Goal: Transaction & Acquisition: Purchase product/service

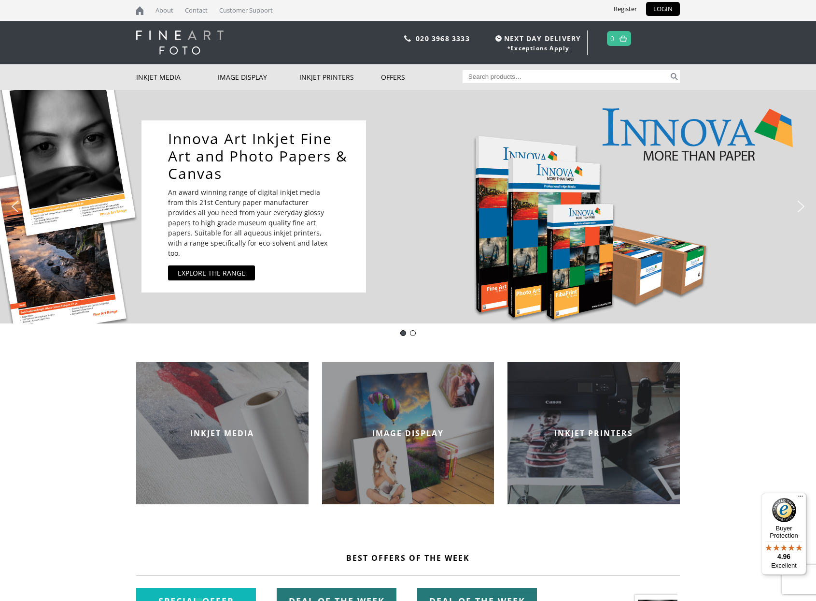
click at [482, 76] on input "Search for:" at bounding box center [566, 76] width 207 height 13
type input "Decor Poster"
click at [674, 76] on button "Search" at bounding box center [674, 76] width 11 height 13
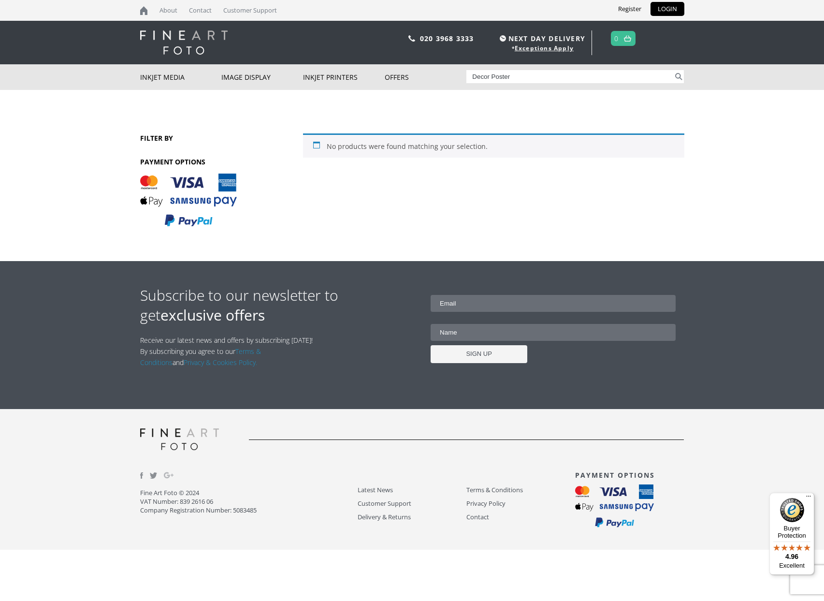
drag, startPoint x: 513, startPoint y: 76, endPoint x: 487, endPoint y: 77, distance: 26.1
click at [487, 77] on input "Decor Poster" at bounding box center [569, 76] width 207 height 13
type input "Decor"
click at [678, 76] on button "Search" at bounding box center [678, 76] width 11 height 13
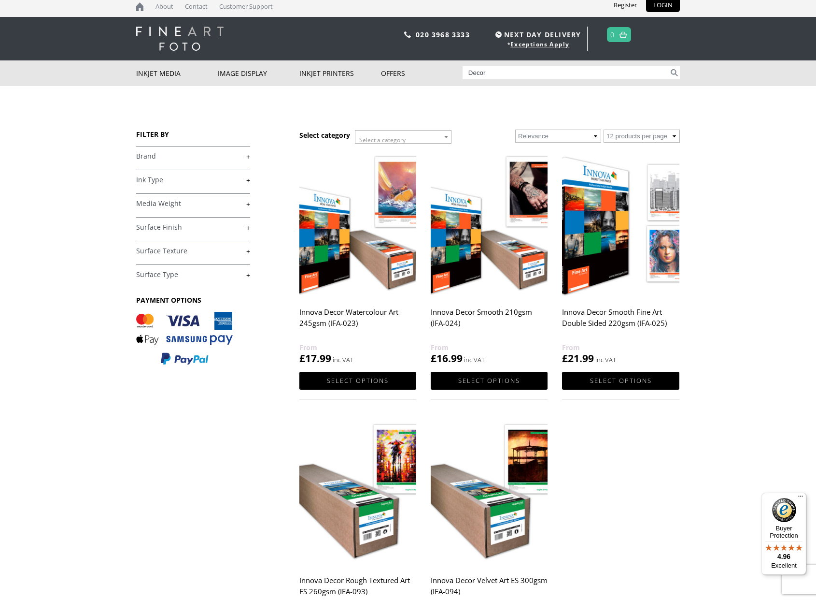
scroll to position [6, 0]
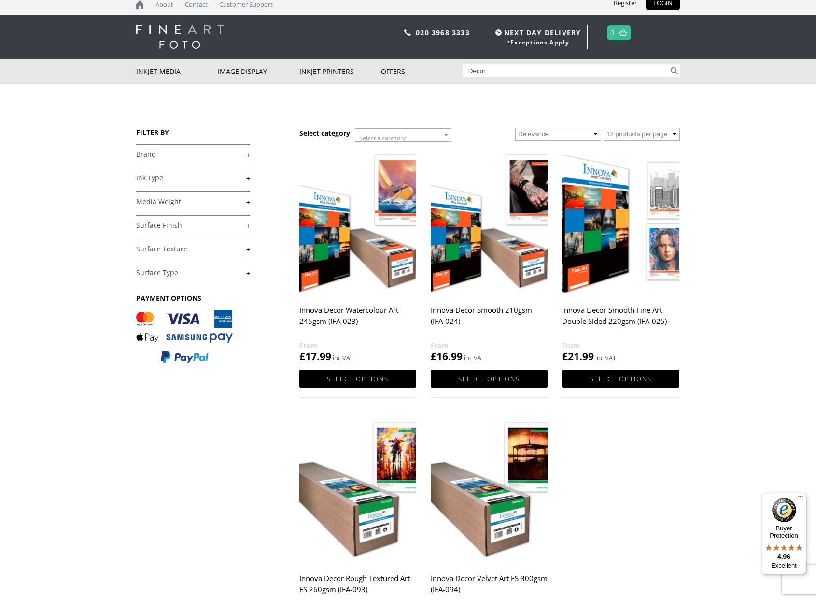
click at [498, 313] on h2 "Innova Decor Smooth 210gsm (IFA-024)" at bounding box center [489, 320] width 117 height 39
click at [486, 375] on link "Select options" at bounding box center [489, 379] width 117 height 18
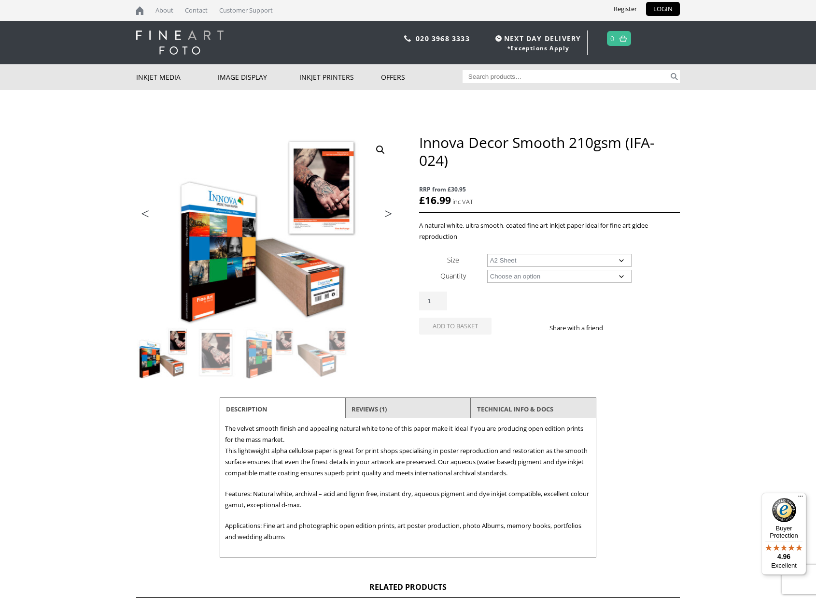
select select "a2-sheet"
select select "25-sheets"
